Goal: Check status: Check status

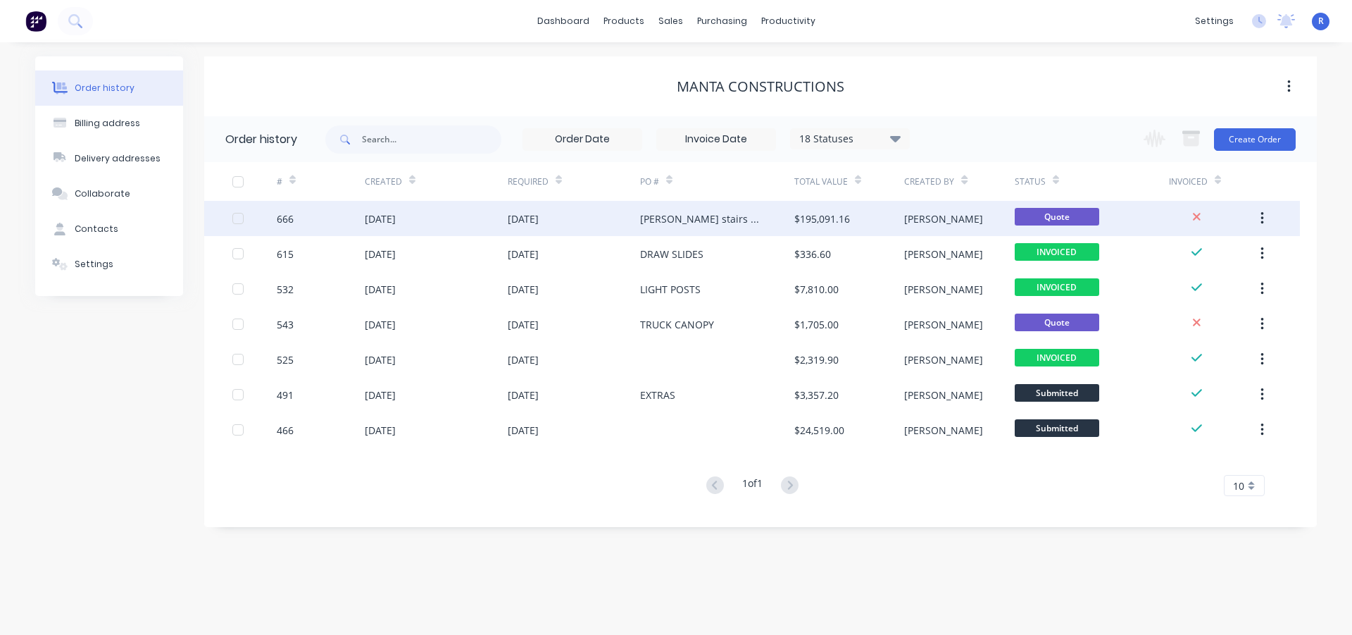
click at [662, 223] on div "[PERSON_NAME] stairs & steel" at bounding box center [703, 218] width 126 height 15
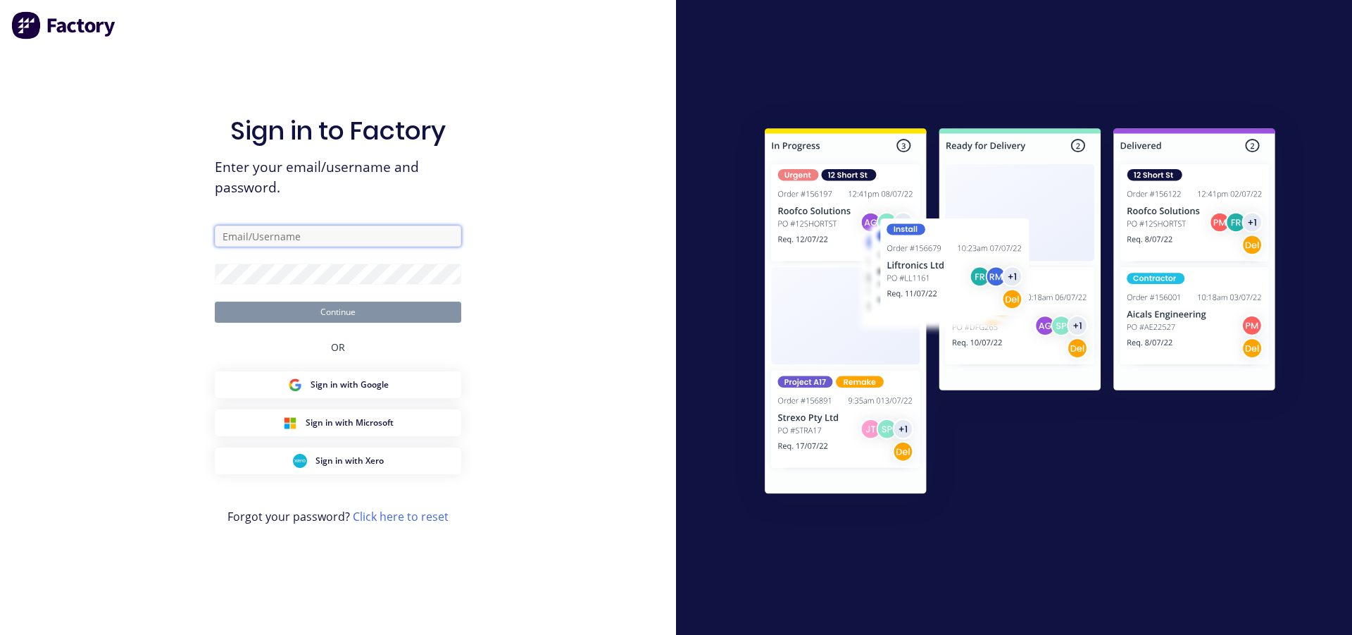
type input "[EMAIL_ADDRESS][DOMAIN_NAME]"
click at [351, 316] on button "Continue" at bounding box center [338, 311] width 246 height 21
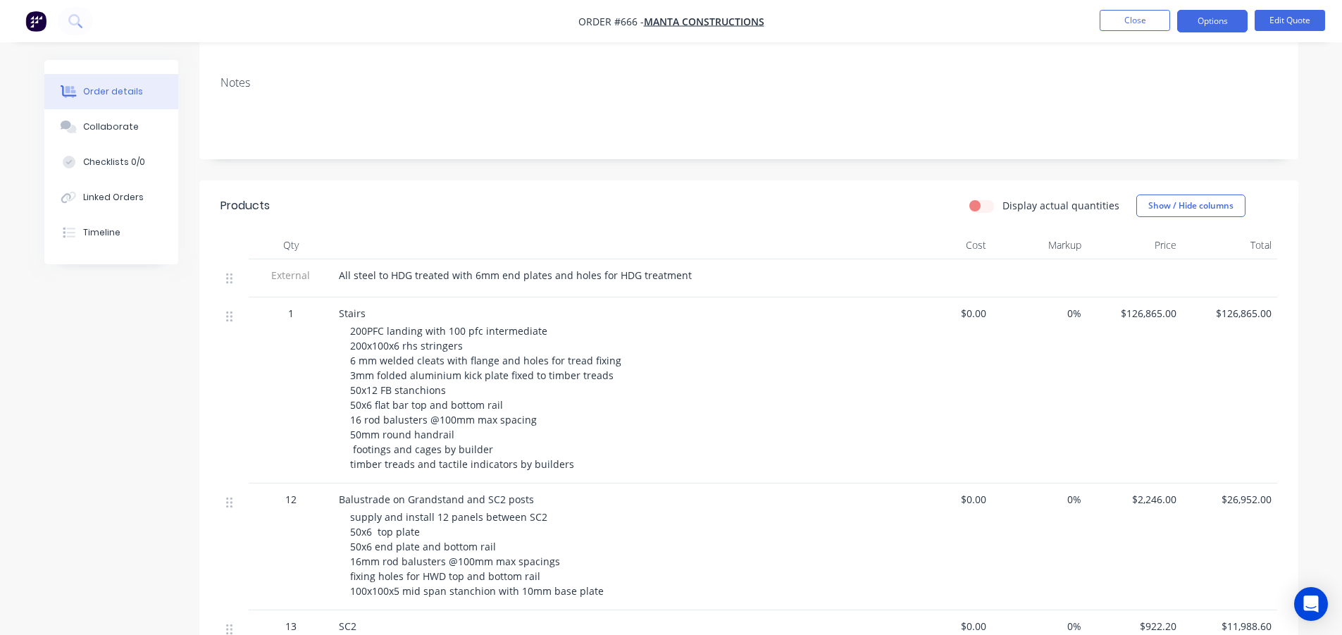
scroll to position [70, 0]
